Goal: Task Accomplishment & Management: Use online tool/utility

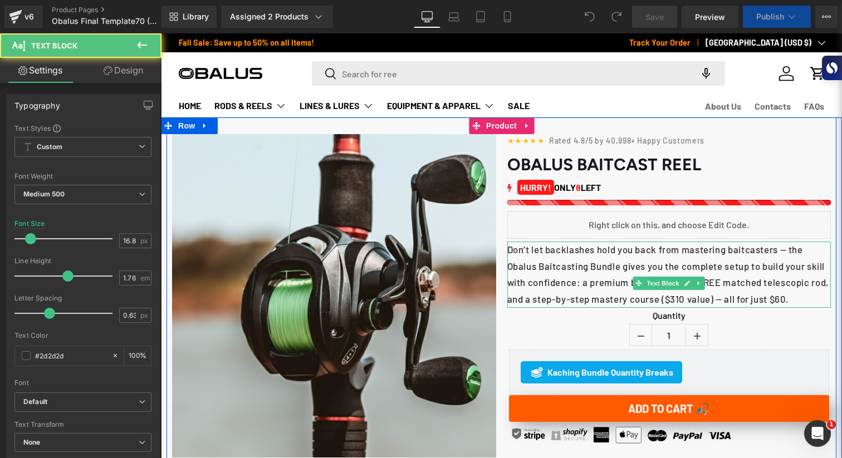
click at [682, 276] on div "Don’t let backlashes hold you back from mastering baitcasters — the Obalus Bait…" at bounding box center [669, 275] width 324 height 66
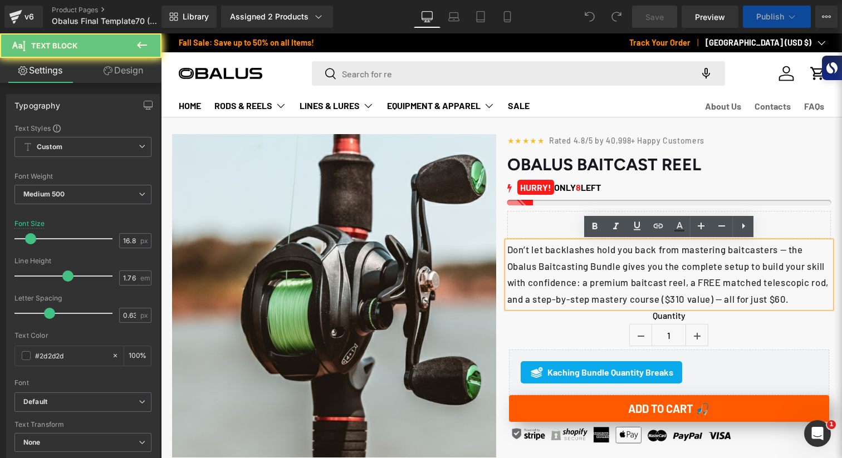
click at [706, 286] on p "Don’t let backlashes hold you back from mastering baitcasters — the Obalus Bait…" at bounding box center [669, 275] width 324 height 66
click at [718, 285] on p "Don’t let backlashes hold you back from mastering baitcasters — the Obalus Bait…" at bounding box center [669, 275] width 324 height 66
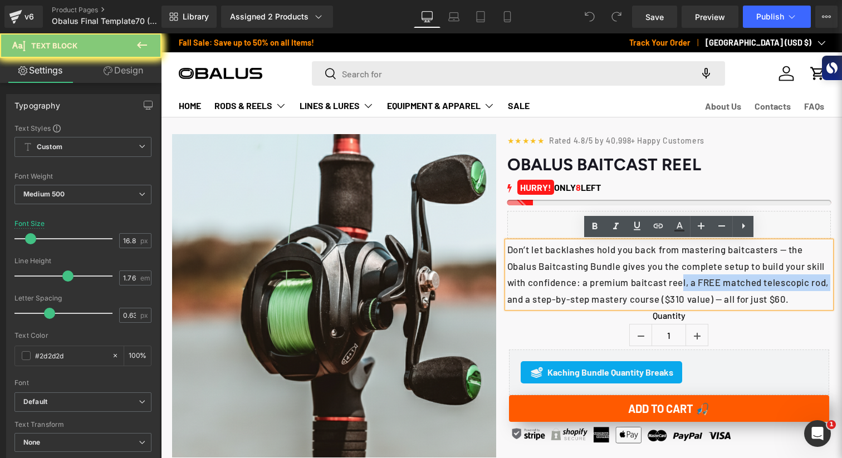
drag, startPoint x: 706, startPoint y: 287, endPoint x: 574, endPoint y: 305, distance: 133.1
click at [574, 305] on p "Don’t let backlashes hold you back from mastering baitcasters — the Obalus Bait…" at bounding box center [669, 275] width 324 height 66
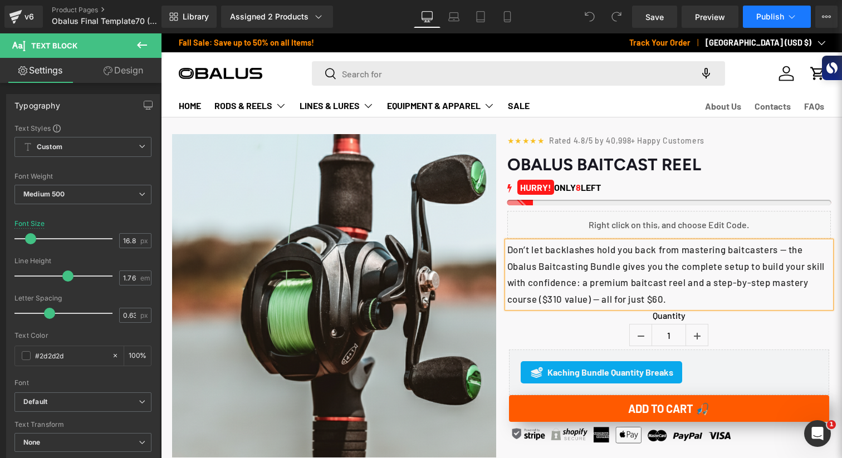
click at [784, 21] on span "Publish" at bounding box center [770, 16] width 28 height 9
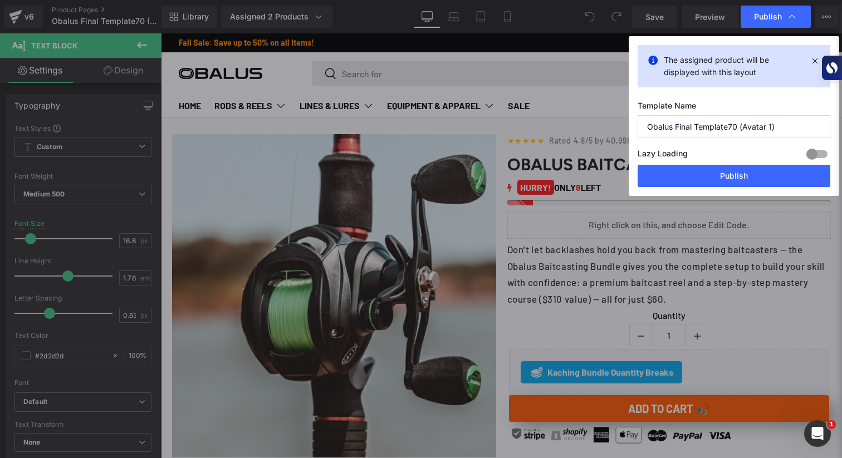
click at [721, 174] on button "Publish" at bounding box center [734, 176] width 193 height 22
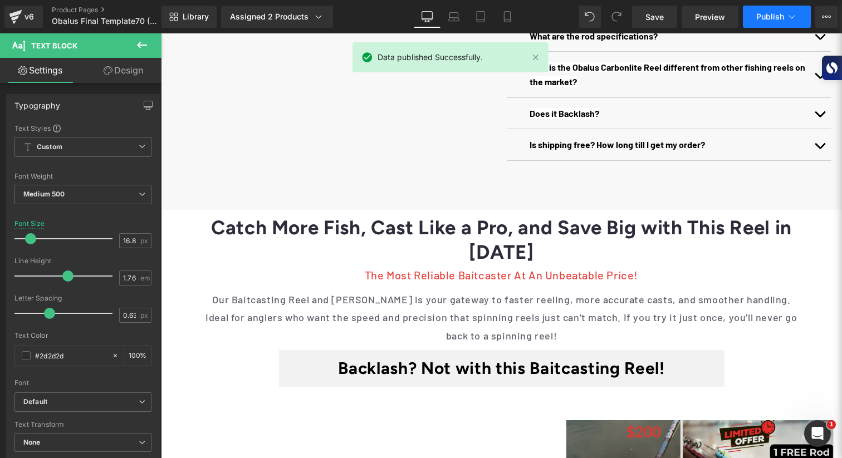
scroll to position [828, 0]
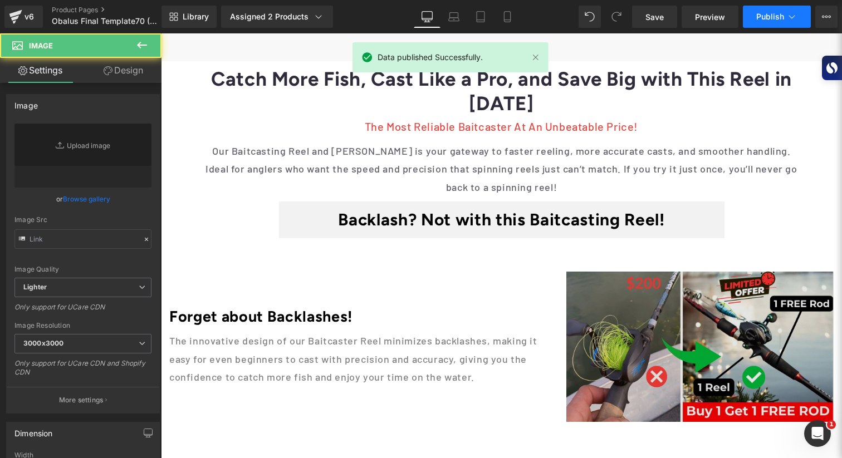
click at [691, 326] on img at bounding box center [699, 347] width 267 height 150
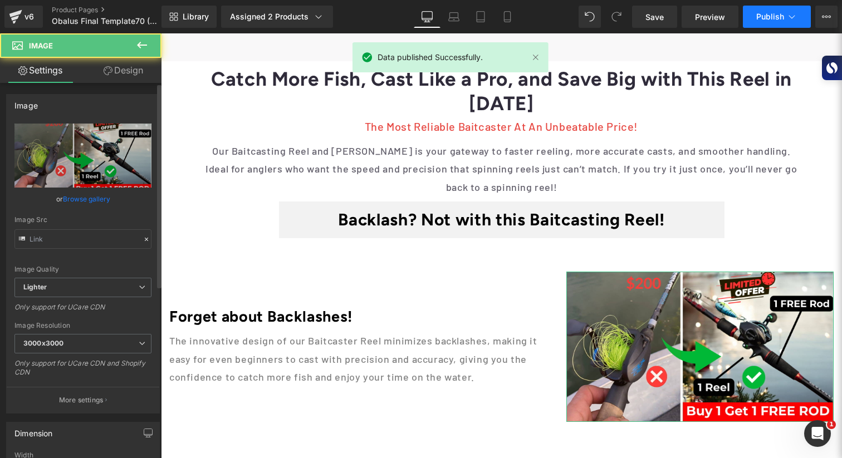
click at [99, 194] on link "Browse gallery" at bounding box center [86, 198] width 47 height 19
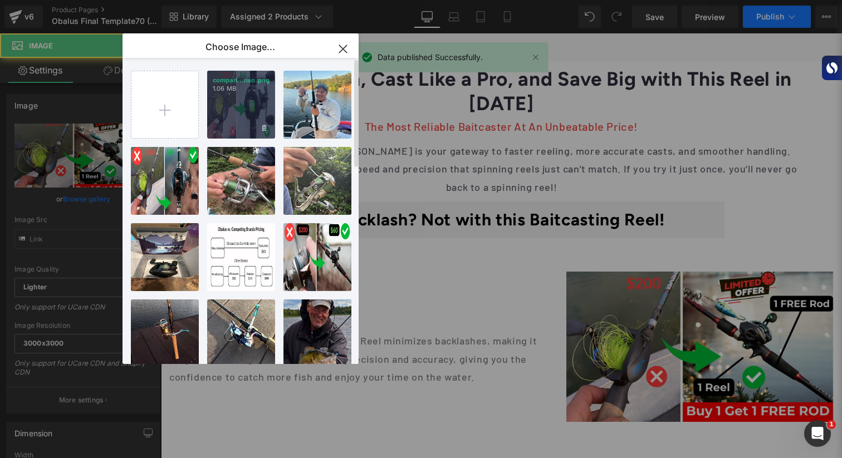
click at [243, 119] on div "compari...riso.png 1.06 MB" at bounding box center [241, 105] width 68 height 68
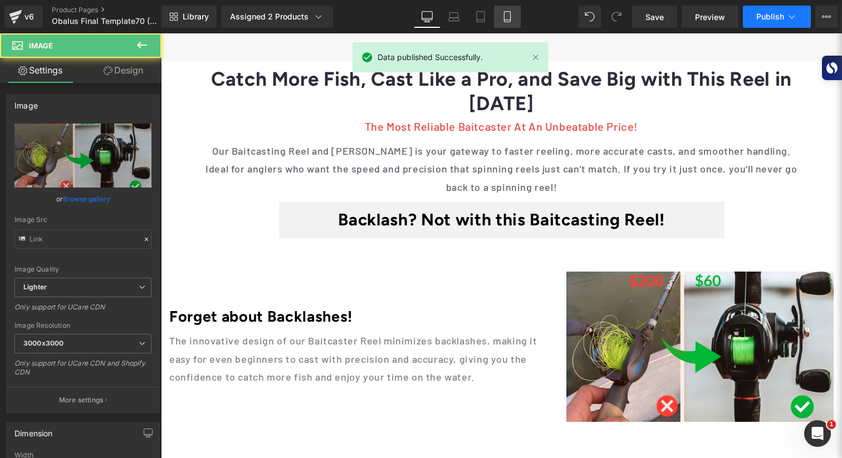
click at [514, 23] on link "Mobile" at bounding box center [507, 17] width 27 height 22
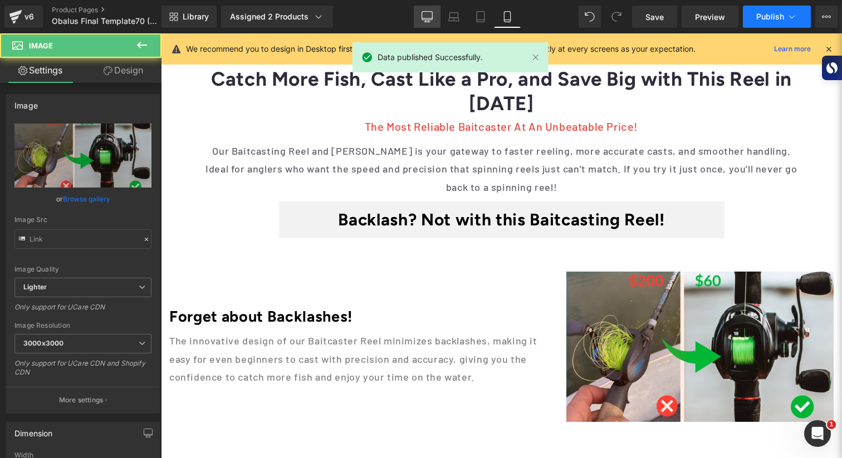
click at [424, 15] on icon at bounding box center [427, 16] width 11 height 11
click at [764, 21] on button "Publish" at bounding box center [777, 17] width 68 height 22
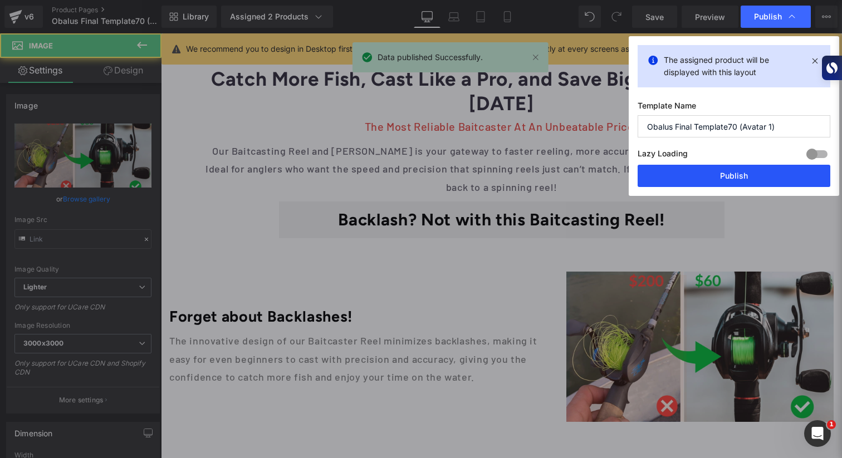
click at [727, 180] on button "Publish" at bounding box center [734, 176] width 193 height 22
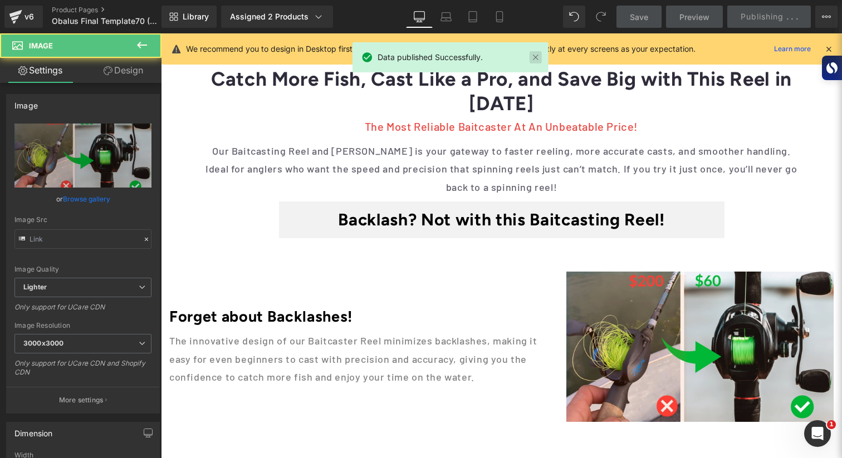
click at [535, 60] on link at bounding box center [536, 57] width 12 height 12
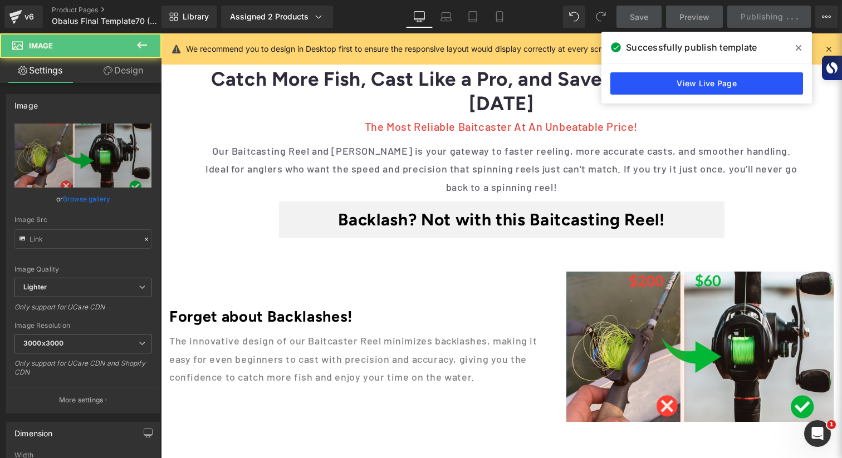
click at [754, 82] on link "View Live Page" at bounding box center [707, 83] width 193 height 22
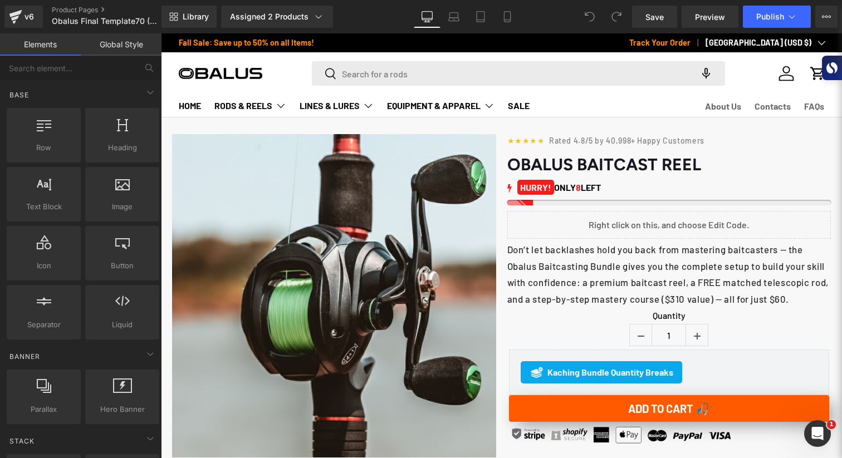
scroll to position [154, 0]
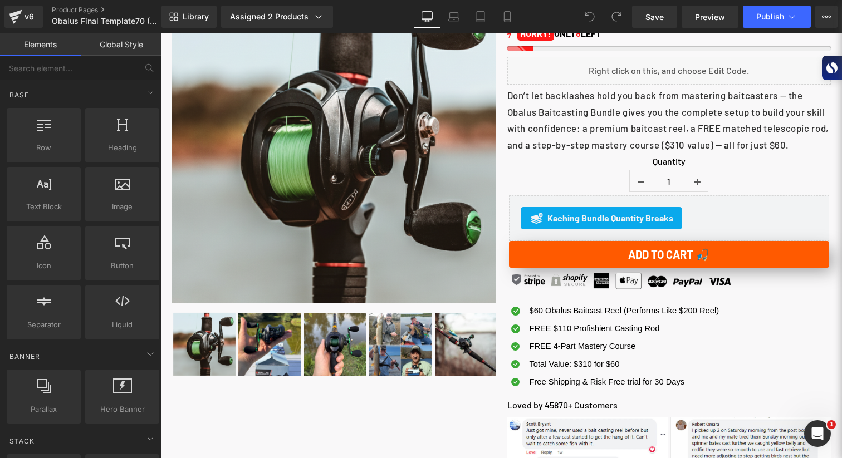
click at [606, 335] on div "FREE $110 Profishient Casting Rod Text Block" at bounding box center [623, 327] width 193 height 13
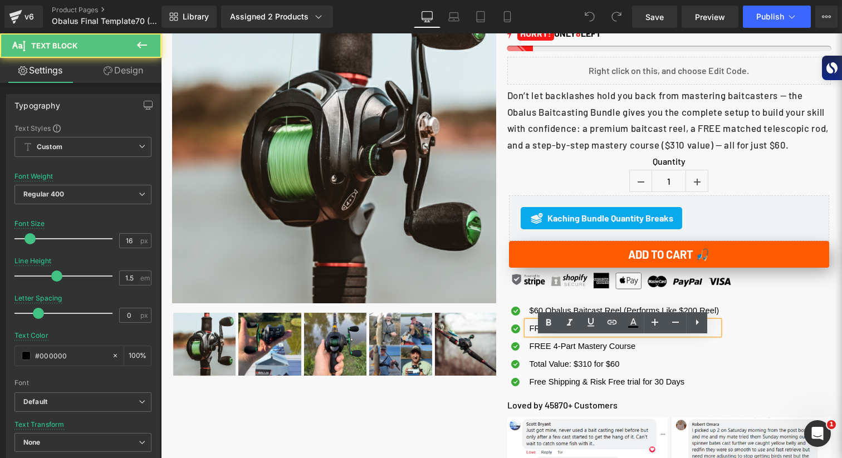
click at [553, 333] on span "FREE $110 Profishient Casting Rod" at bounding box center [595, 328] width 130 height 9
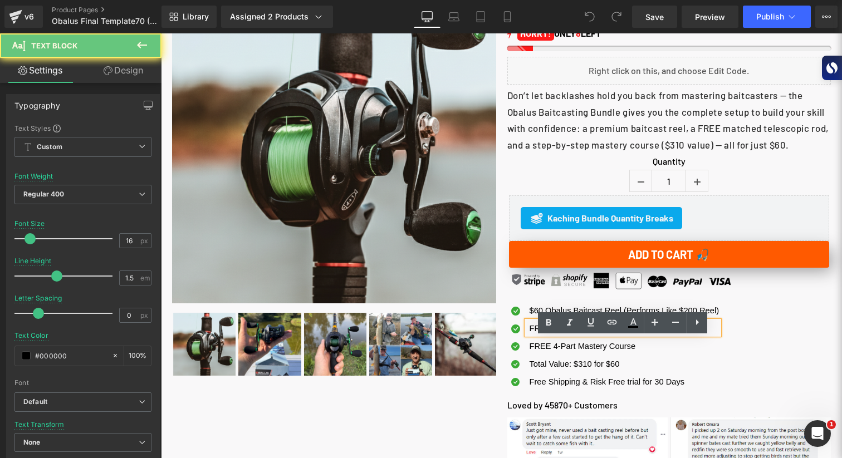
click at [530, 333] on span "FREE $110 Profishient Casting Rod" at bounding box center [595, 328] width 130 height 9
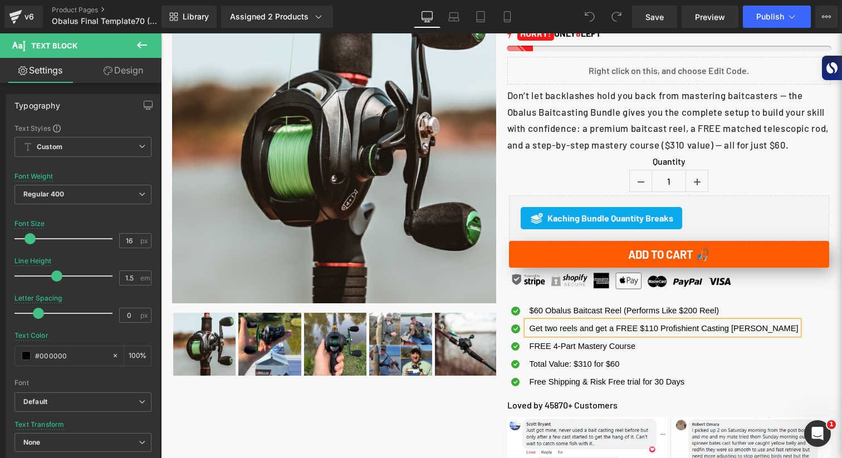
click at [643, 333] on span "Get two reels and get a FREE $110 Profishient Casting [PERSON_NAME]" at bounding box center [664, 328] width 269 height 9
drag, startPoint x: 642, startPoint y: 345, endPoint x: 702, endPoint y: 340, distance: 60.4
click at [702, 333] on span "Get two reels and get a FREE $110 Profishient Casting [PERSON_NAME]" at bounding box center [664, 328] width 269 height 11
click at [775, 21] on span "Publish" at bounding box center [770, 16] width 28 height 9
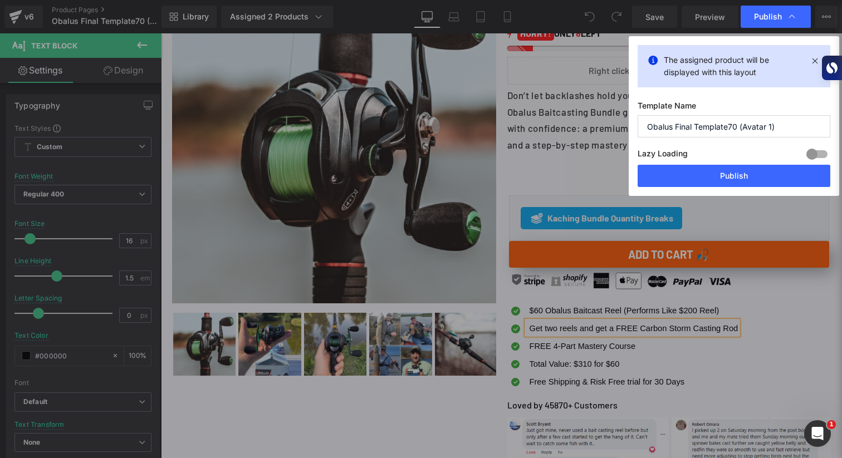
click at [722, 176] on button "Publish" at bounding box center [734, 176] width 193 height 22
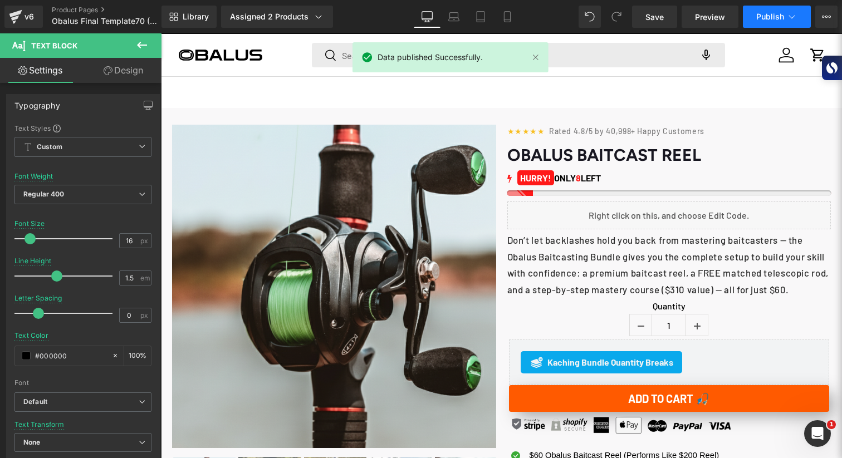
scroll to position [880, 0]
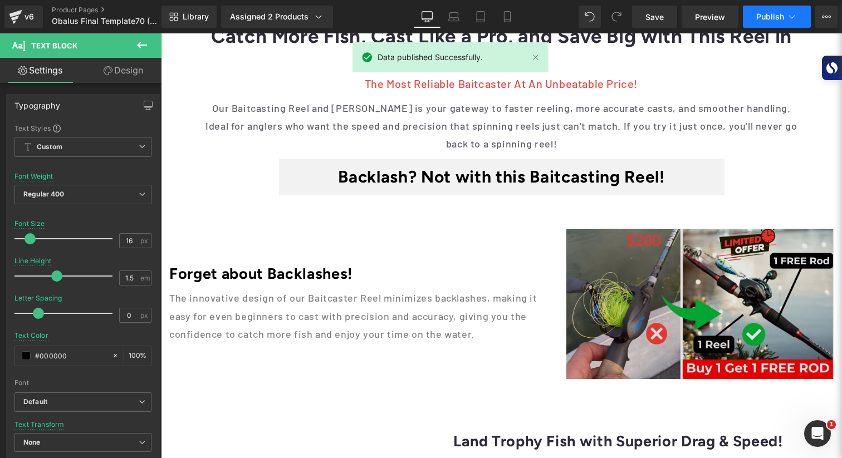
click at [632, 311] on img at bounding box center [699, 304] width 267 height 150
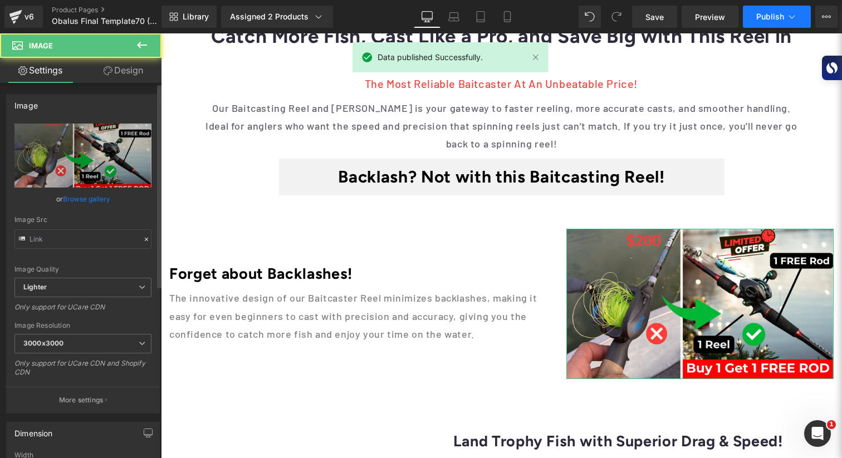
click at [94, 199] on link "Browse gallery" at bounding box center [86, 198] width 47 height 19
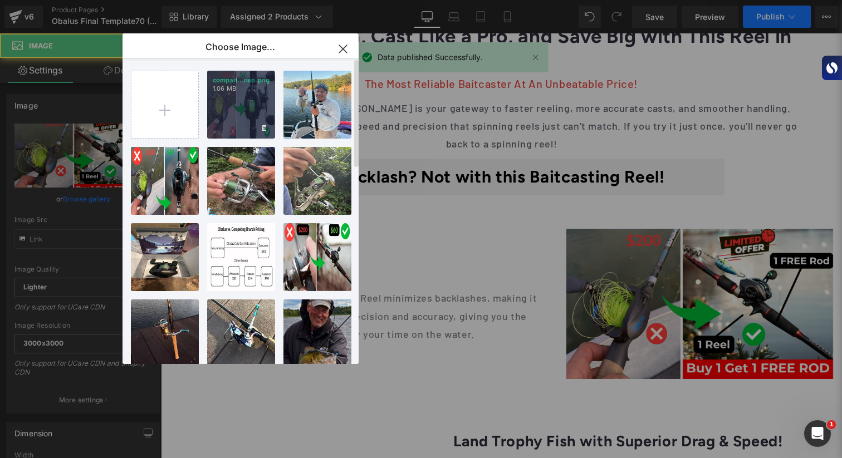
drag, startPoint x: 242, startPoint y: 118, endPoint x: 495, endPoint y: 122, distance: 252.9
click at [242, 118] on div "compari...riso.png 1.06 MB" at bounding box center [241, 105] width 68 height 68
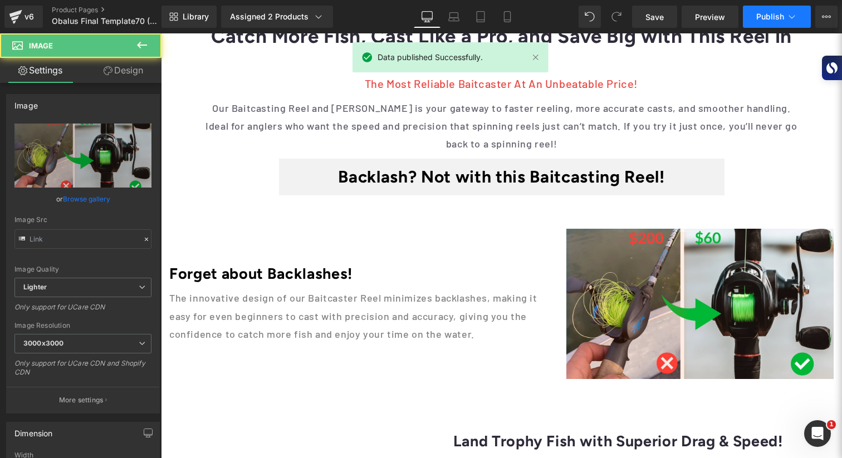
click at [761, 17] on span "Publish" at bounding box center [770, 16] width 28 height 9
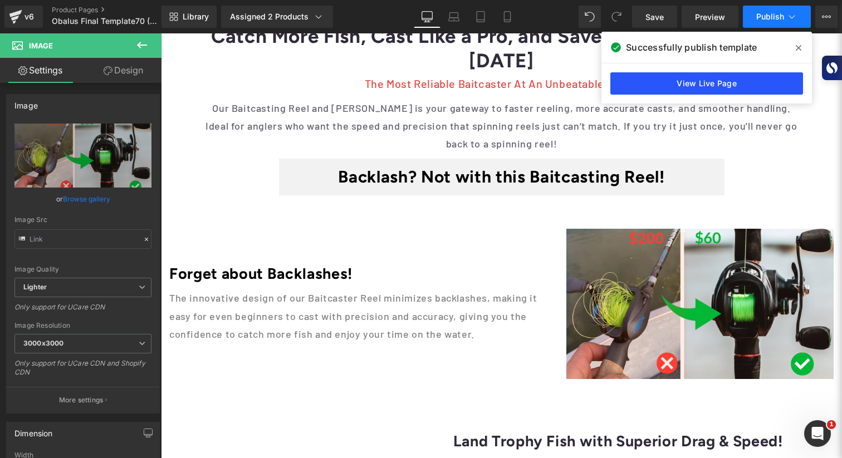
click at [683, 85] on link "View Live Page" at bounding box center [707, 83] width 193 height 22
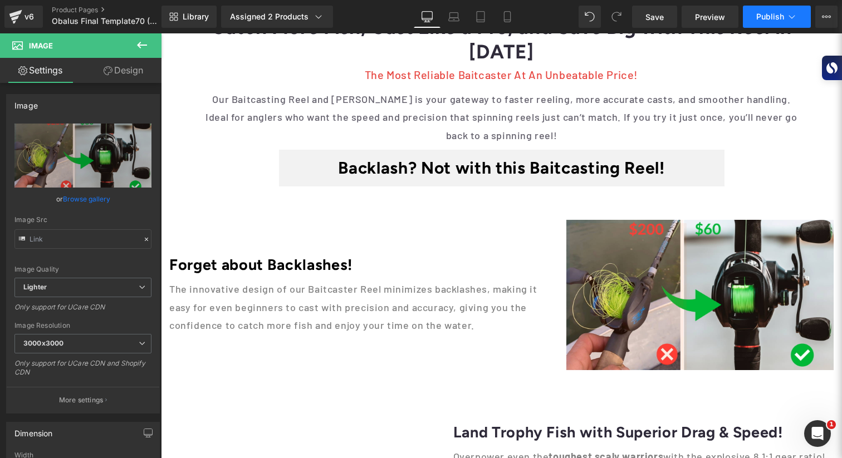
scroll to position [240, 0]
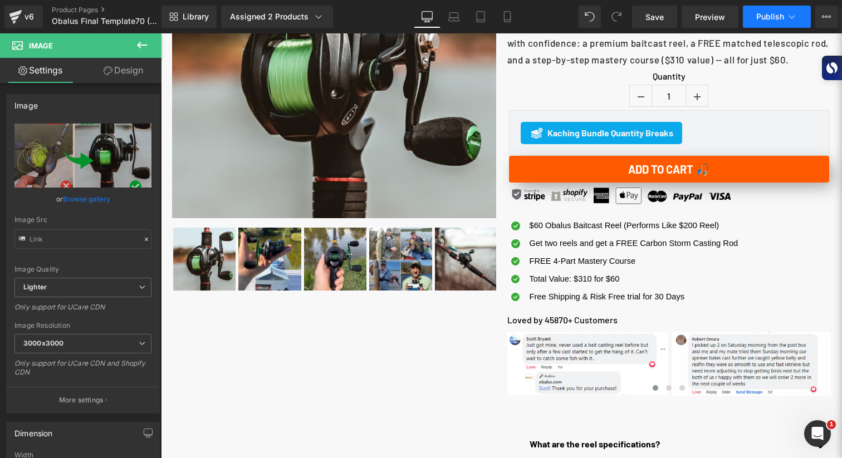
click at [701, 237] on div "Icon $60 Obalus Baitcast Reel (Performs Like $200 Reel) Text Block Icon" at bounding box center [668, 260] width 327 height 96
click at [695, 227] on link at bounding box center [689, 220] width 12 height 13
click at [693, 183] on button "Add to cart 🎣" at bounding box center [669, 169] width 321 height 27
click at [328, 202] on img at bounding box center [334, 57] width 324 height 324
click at [439, 127] on img at bounding box center [334, 57] width 324 height 324
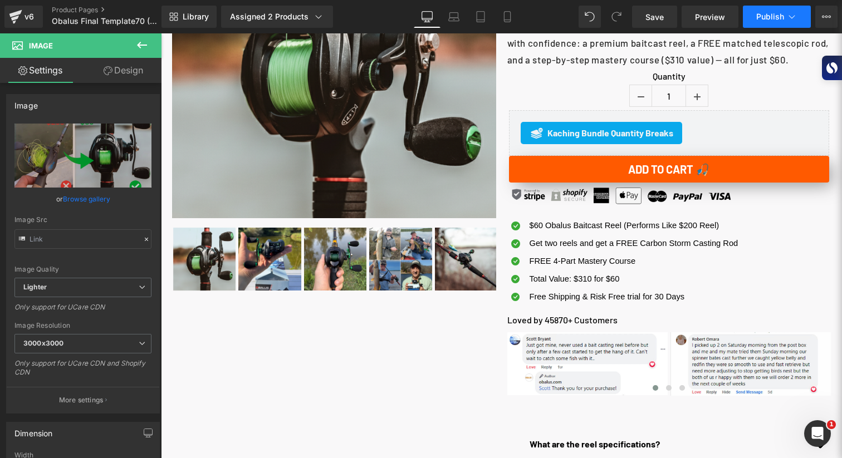
click at [590, 179] on button "Add to cart 🎣" at bounding box center [669, 169] width 321 height 27
